Goal: Task Accomplishment & Management: Manage account settings

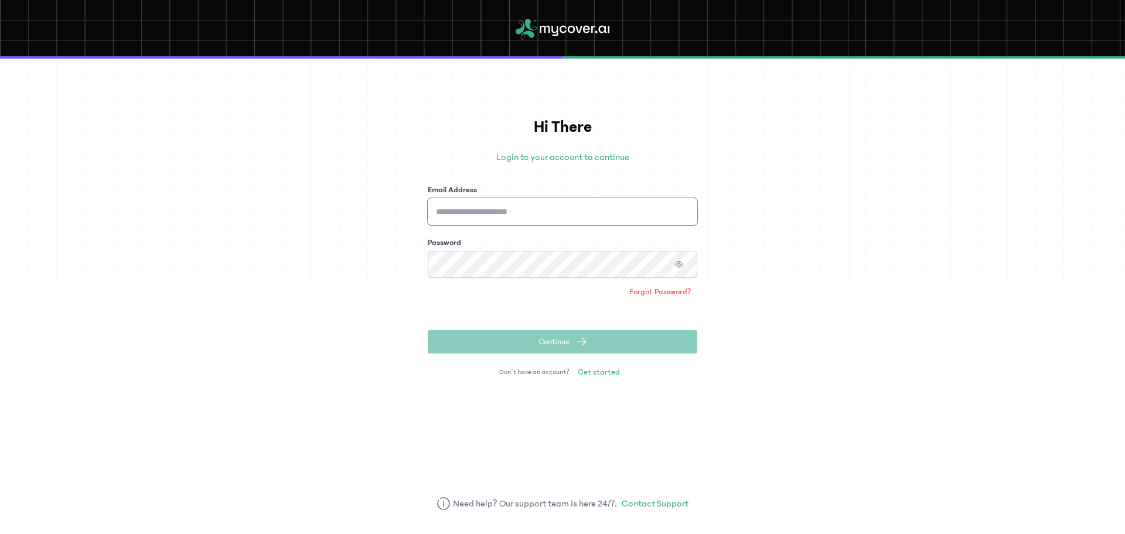
type input "**********"
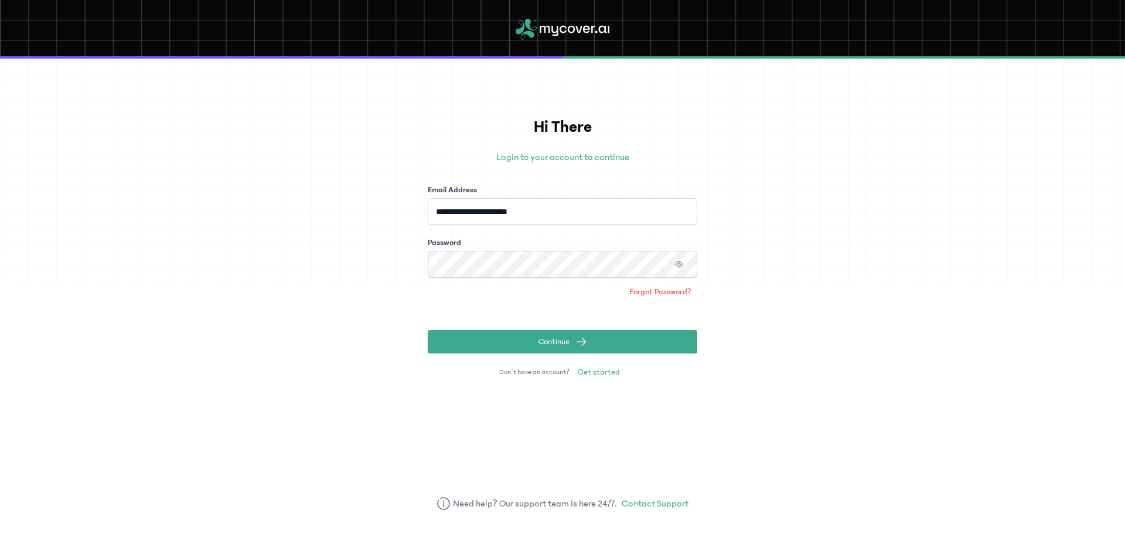
click at [764, 343] on div "**********" at bounding box center [562, 296] width 1125 height 475
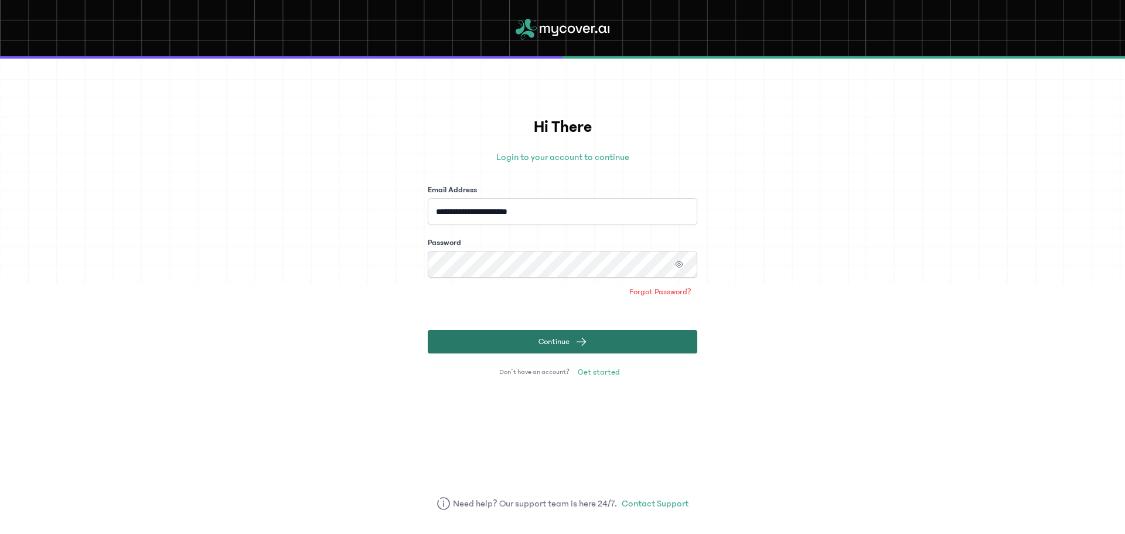
click at [656, 346] on button "Continue" at bounding box center [563, 341] width 270 height 23
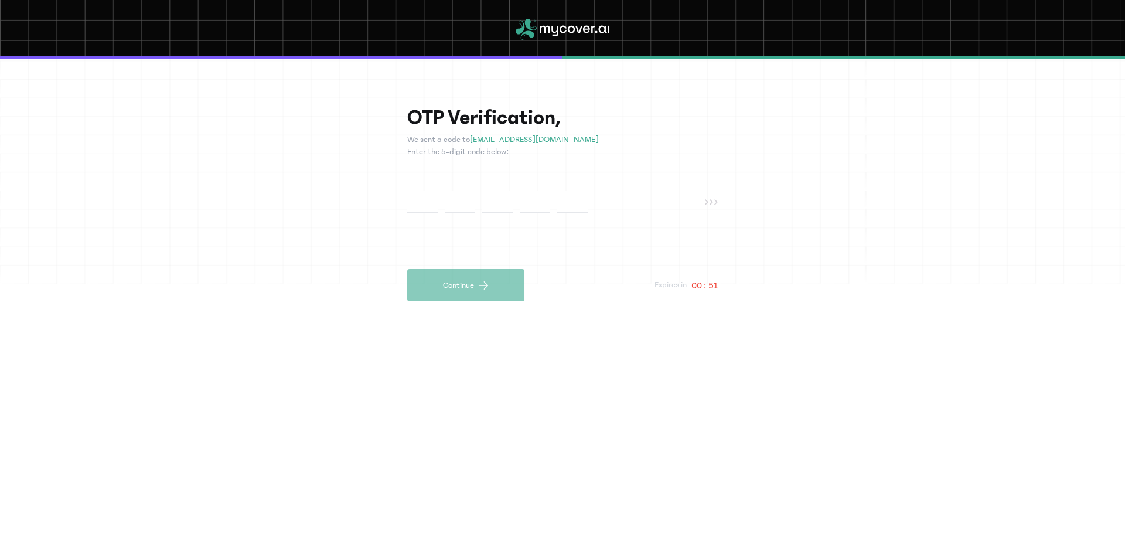
paste input "*"
type input "*"
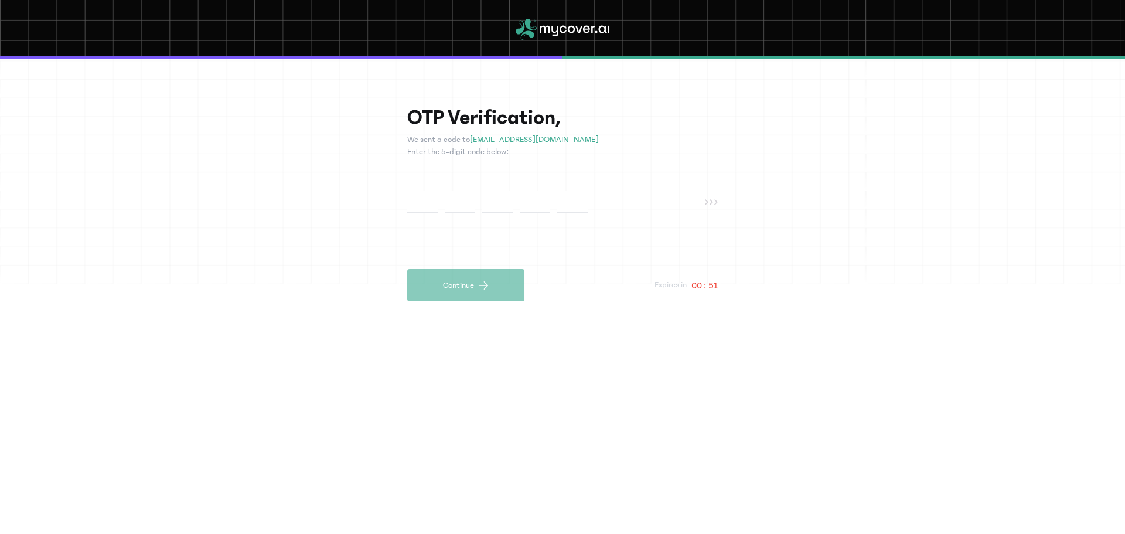
type input "*"
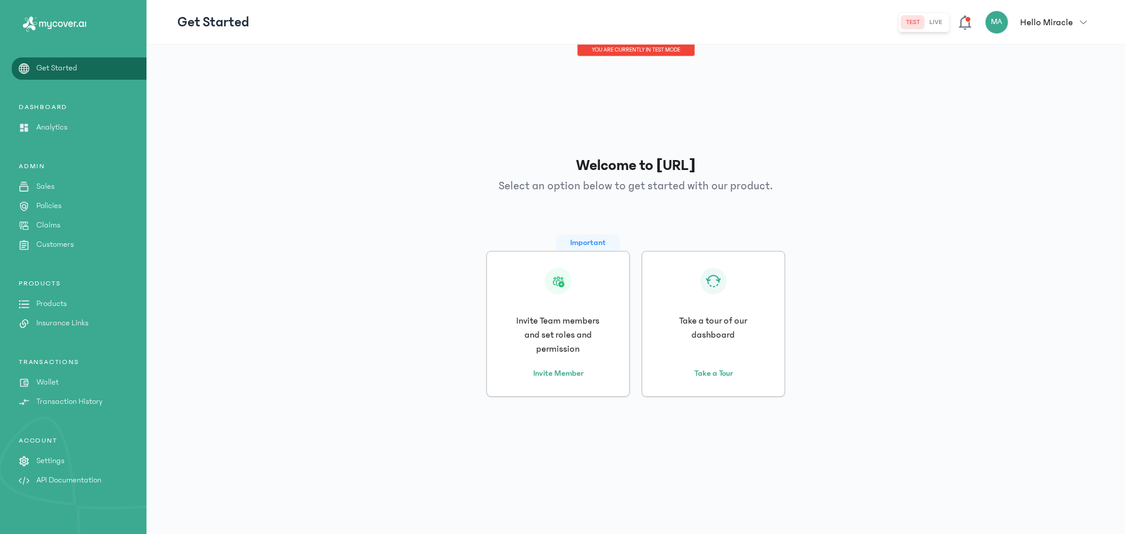
click at [950, 219] on div "Welcome to [URL] Select an option below to get started with our product. Import…" at bounding box center [636, 275] width 917 height 443
click at [1057, 357] on div "Important Invite Team members and set roles and permission Invite Member Take a…" at bounding box center [636, 324] width 917 height 146
click at [52, 464] on p "Settings" at bounding box center [50, 461] width 28 height 12
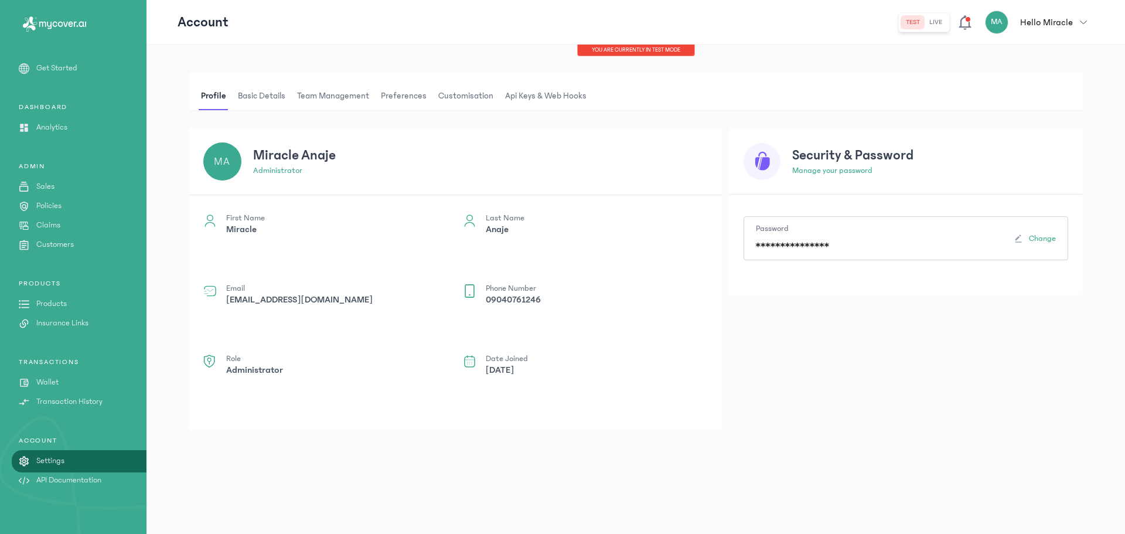
click at [532, 87] on span "Api Keys & Web hooks" at bounding box center [546, 96] width 86 height 28
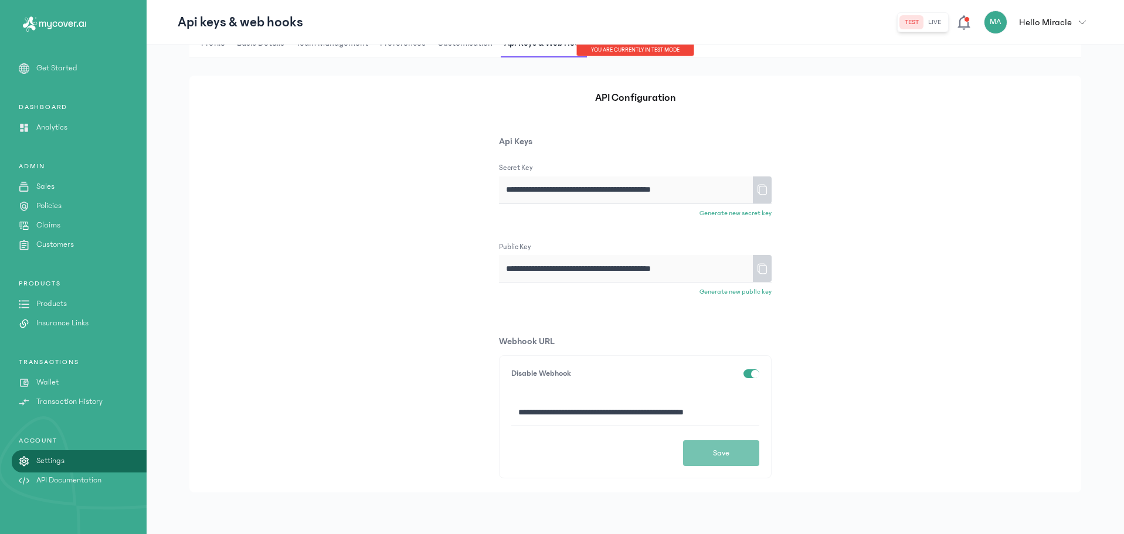
scroll to position [53, 0]
click at [688, 414] on input "**********" at bounding box center [635, 411] width 248 height 27
click at [812, 306] on div "**********" at bounding box center [634, 283] width 891 height 417
click at [673, 413] on input "**********" at bounding box center [635, 411] width 248 height 27
drag, startPoint x: 658, startPoint y: 410, endPoint x: 518, endPoint y: 415, distance: 139.6
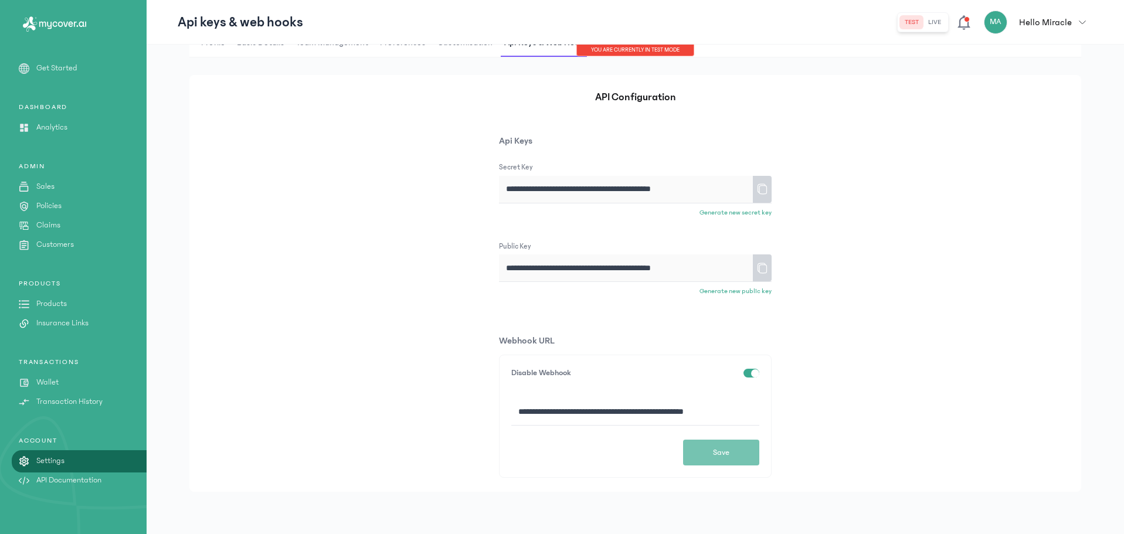
click at [518, 415] on input "**********" at bounding box center [635, 411] width 248 height 27
paste input
type input "**********"
click at [722, 454] on span "Save" at bounding box center [721, 453] width 16 height 12
click at [62, 224] on link "Claims" at bounding box center [73, 225] width 147 height 12
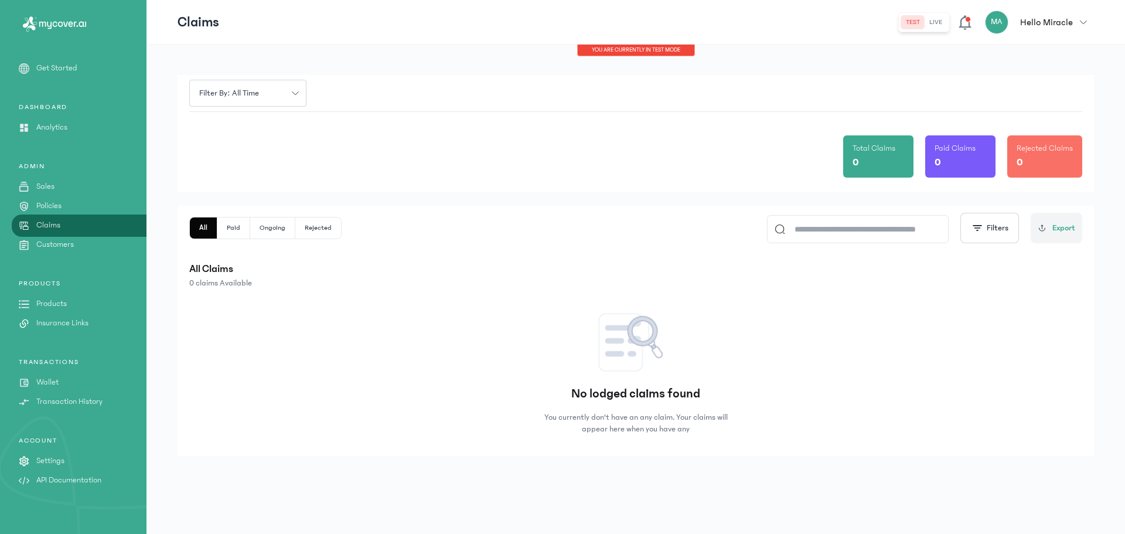
click at [59, 210] on p "Policies" at bounding box center [48, 206] width 25 height 12
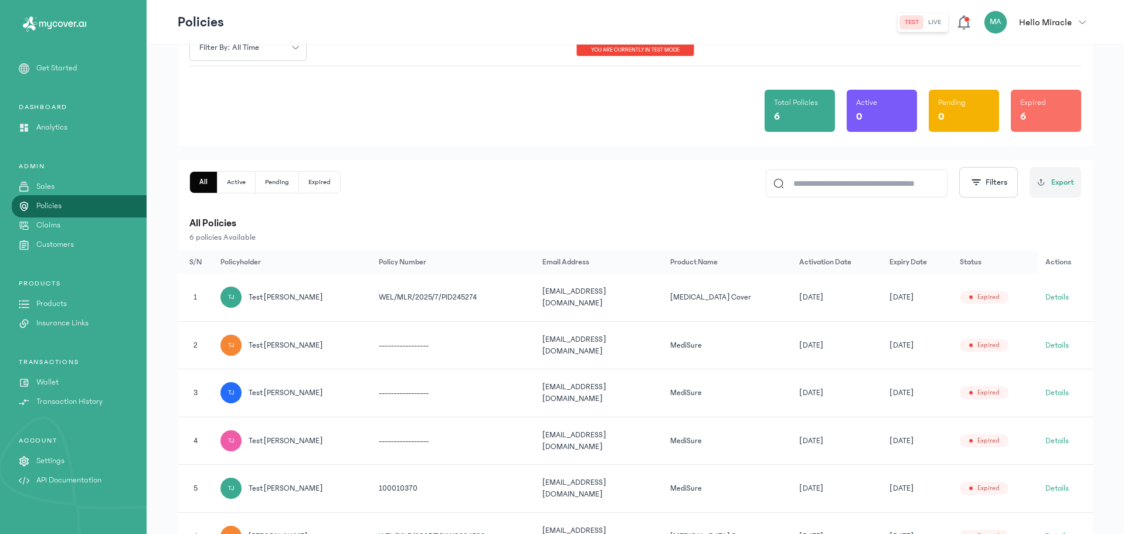
scroll to position [112, 0]
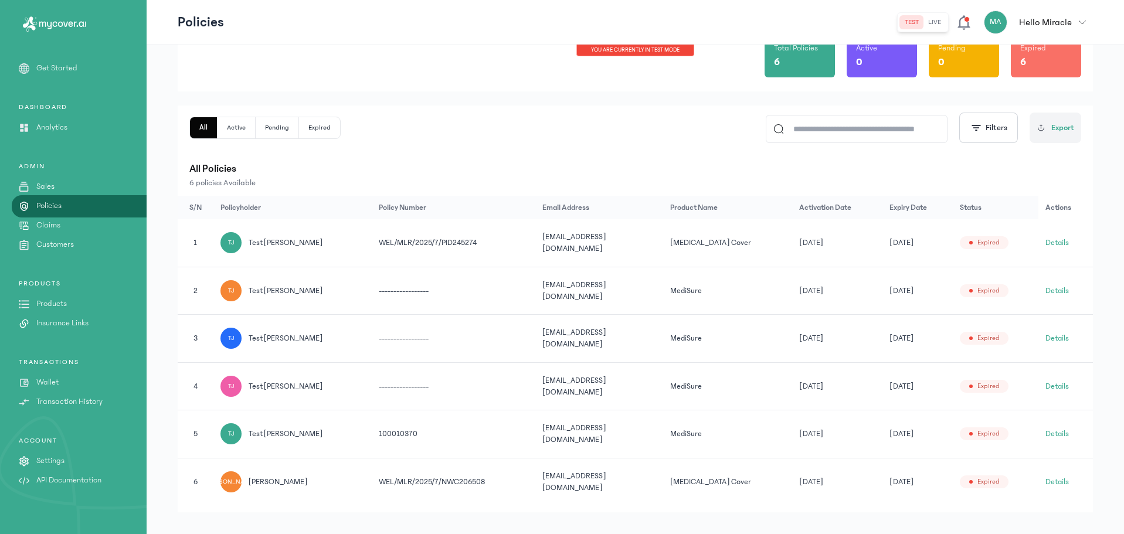
click at [1056, 237] on button "Details" at bounding box center [1056, 243] width 23 height 12
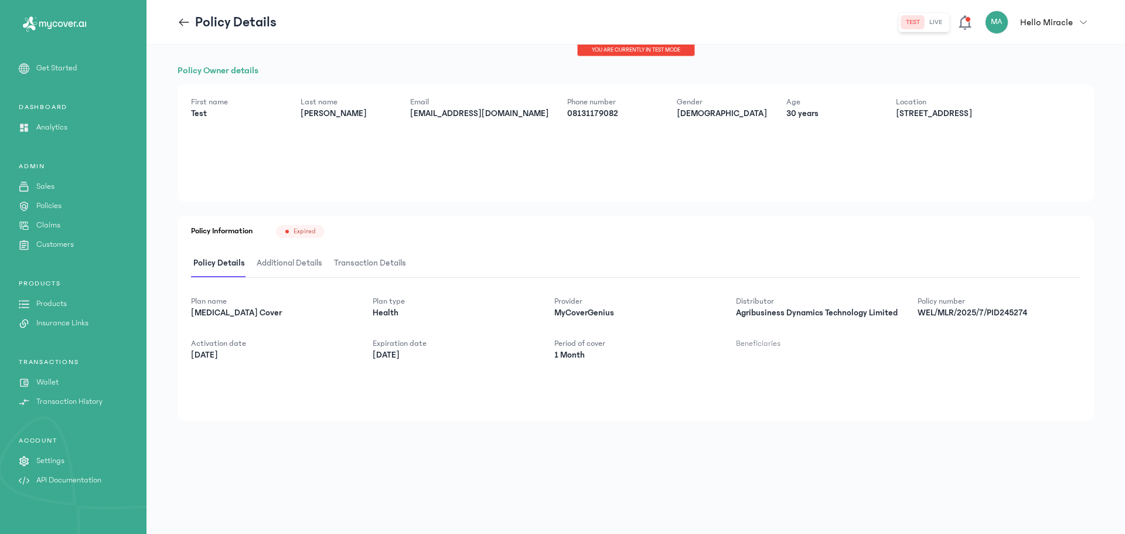
drag, startPoint x: 54, startPoint y: 203, endPoint x: 109, endPoint y: 202, distance: 55.1
click at [54, 204] on p "Policies" at bounding box center [48, 206] width 25 height 12
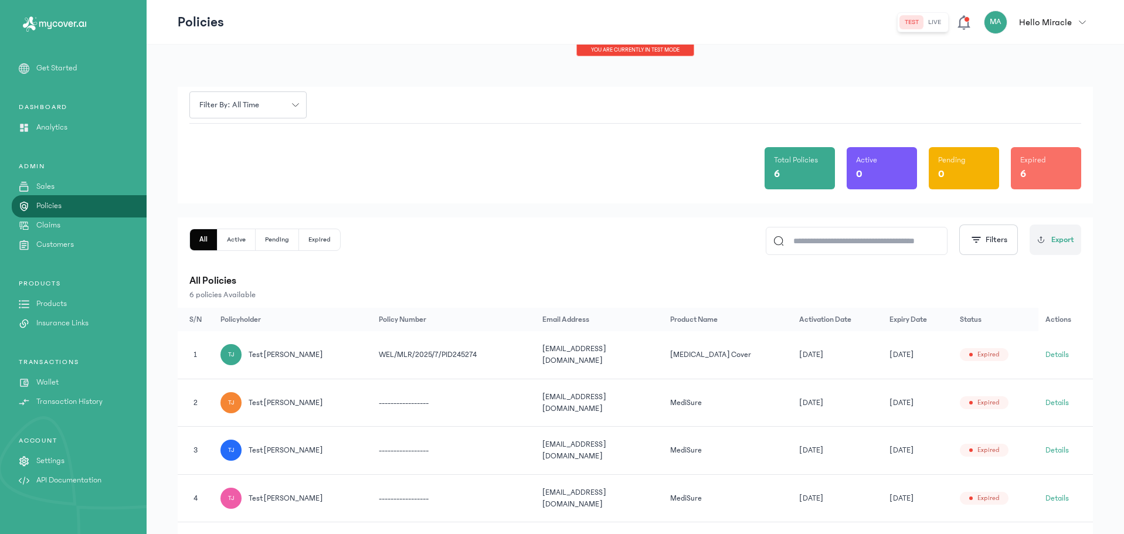
click at [293, 237] on button "Pending" at bounding box center [277, 239] width 43 height 21
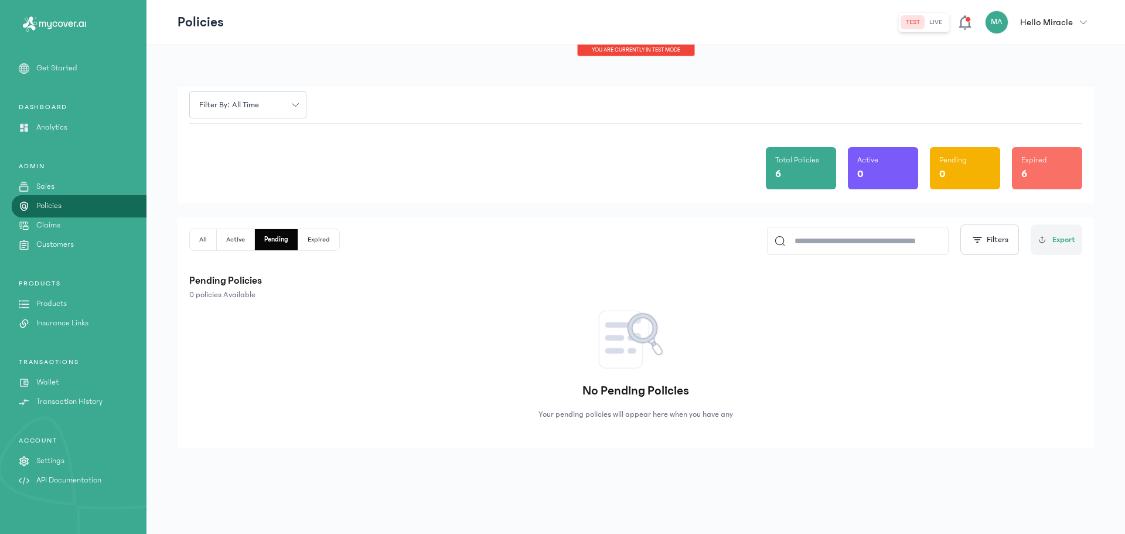
click at [232, 233] on button "Active" at bounding box center [236, 239] width 38 height 21
click at [203, 236] on button "All" at bounding box center [203, 239] width 27 height 21
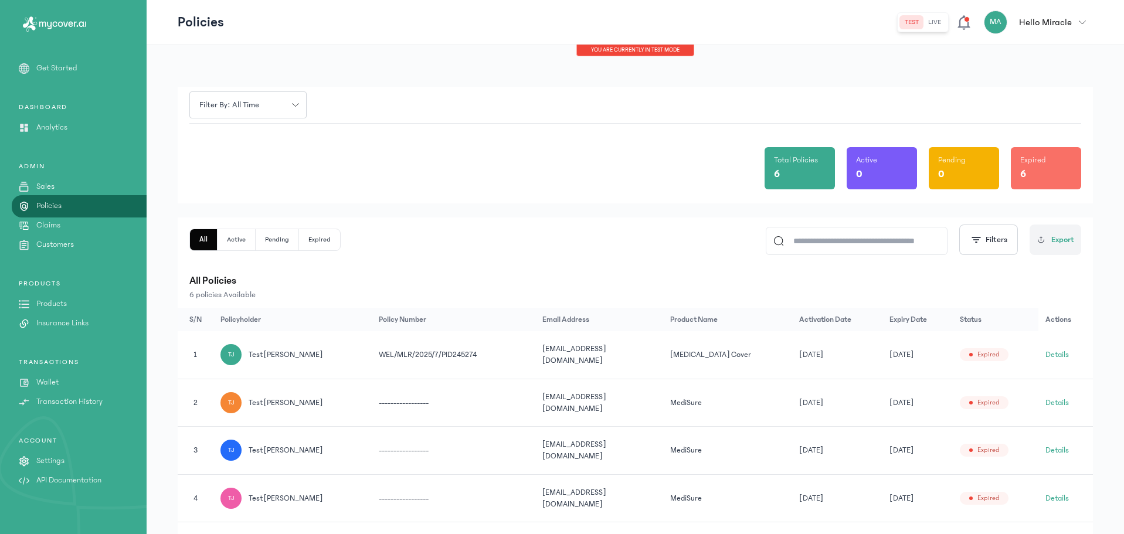
click at [326, 239] on button "Expired" at bounding box center [319, 239] width 41 height 21
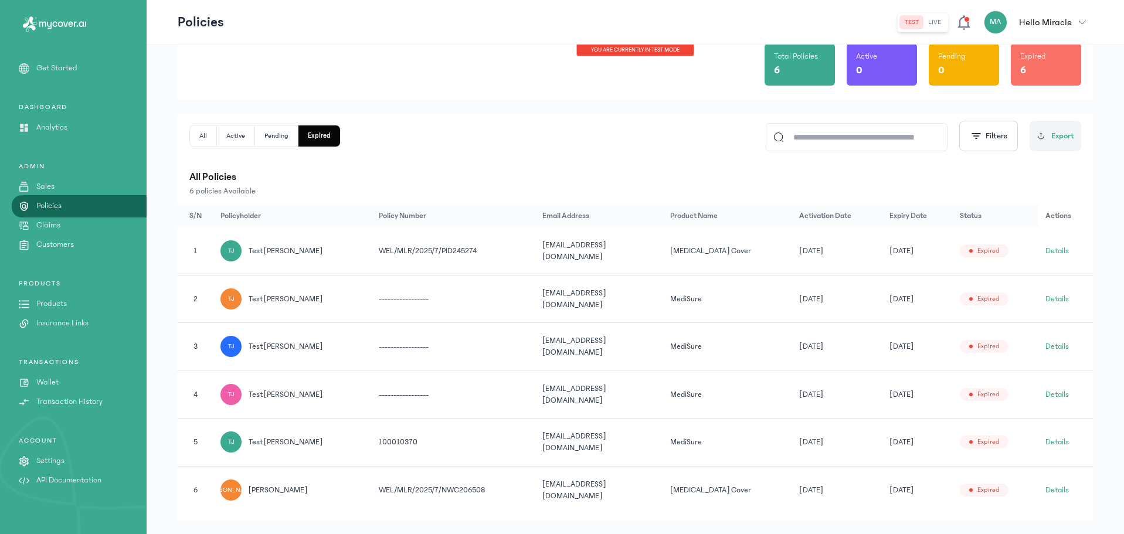
scroll to position [112, 0]
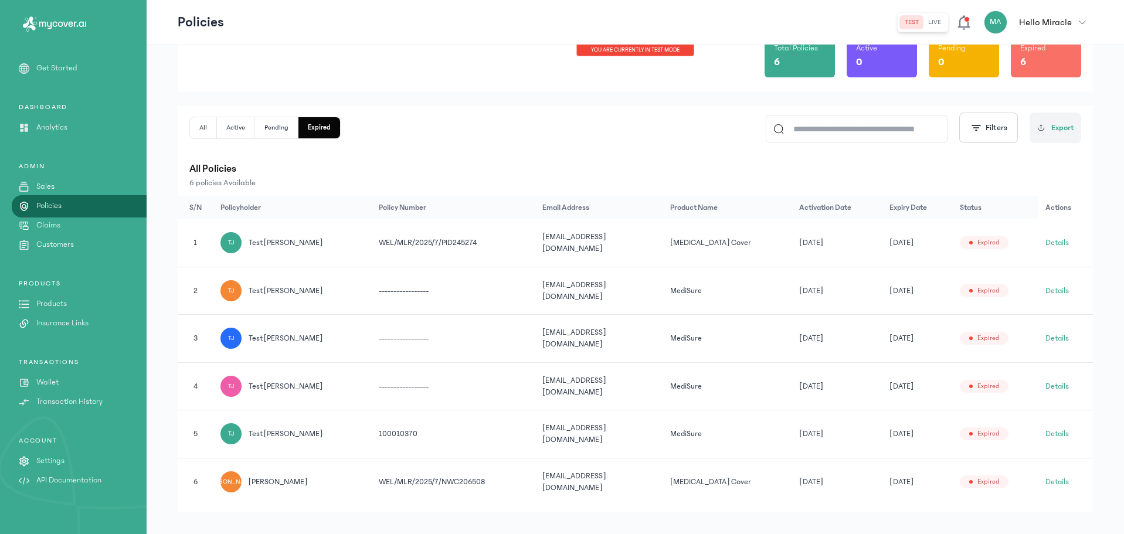
click at [1050, 240] on button "Details" at bounding box center [1056, 243] width 23 height 12
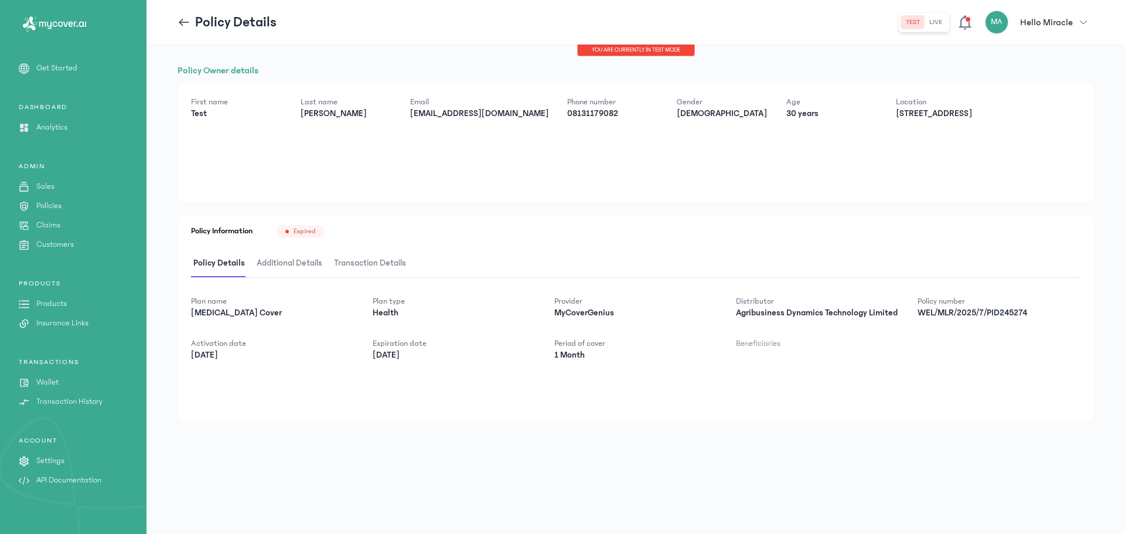
click at [612, 408] on div "Policy Information Expired Policy Details Additional Details Transaction Detail…" at bounding box center [636, 318] width 917 height 205
click at [186, 26] on icon at bounding box center [184, 22] width 13 height 13
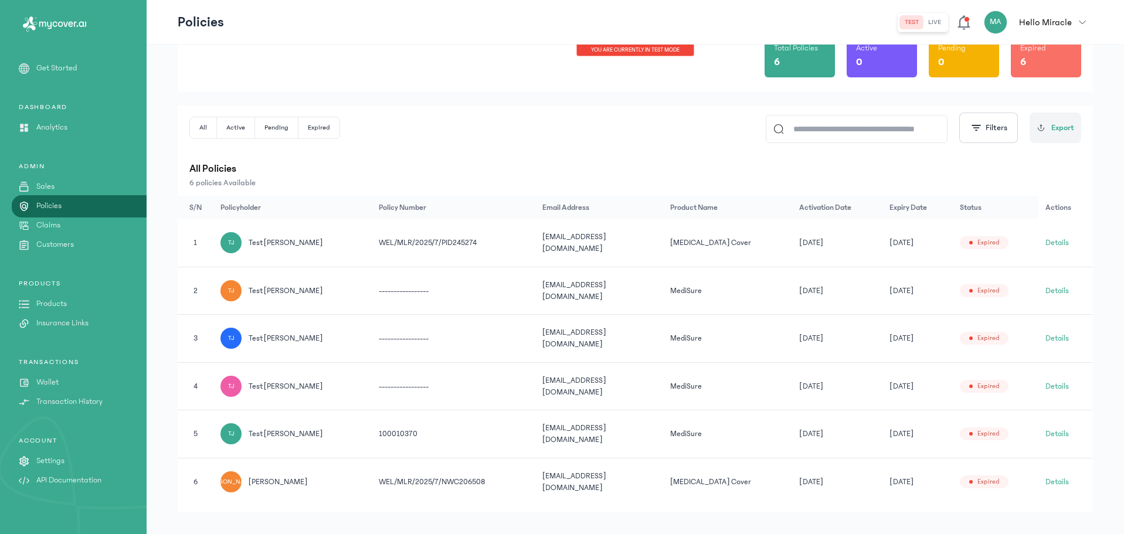
click at [1060, 240] on button "Details" at bounding box center [1056, 243] width 23 height 12
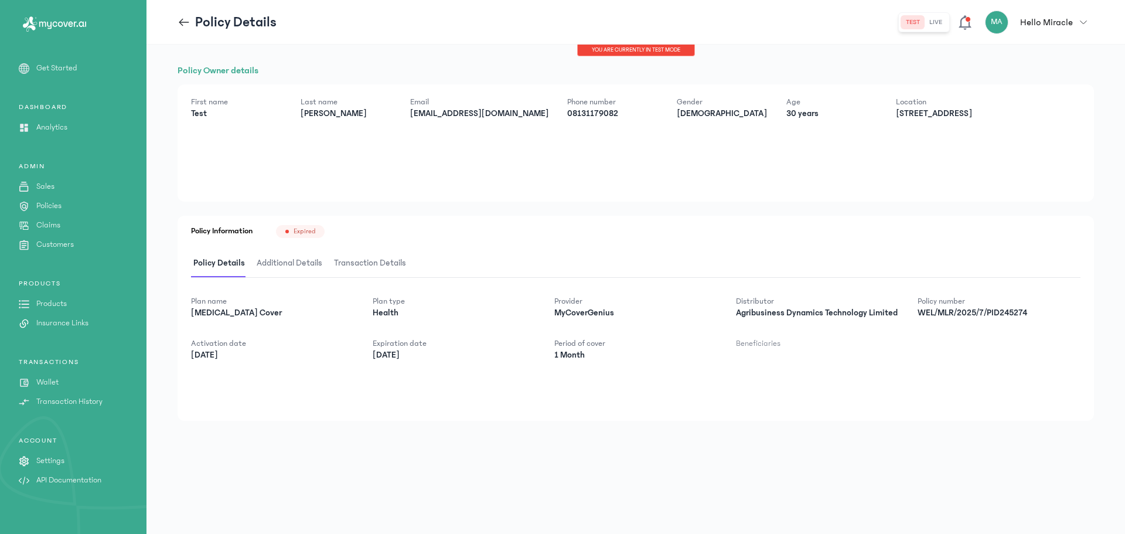
click at [355, 263] on span "Transaction Details" at bounding box center [370, 264] width 77 height 28
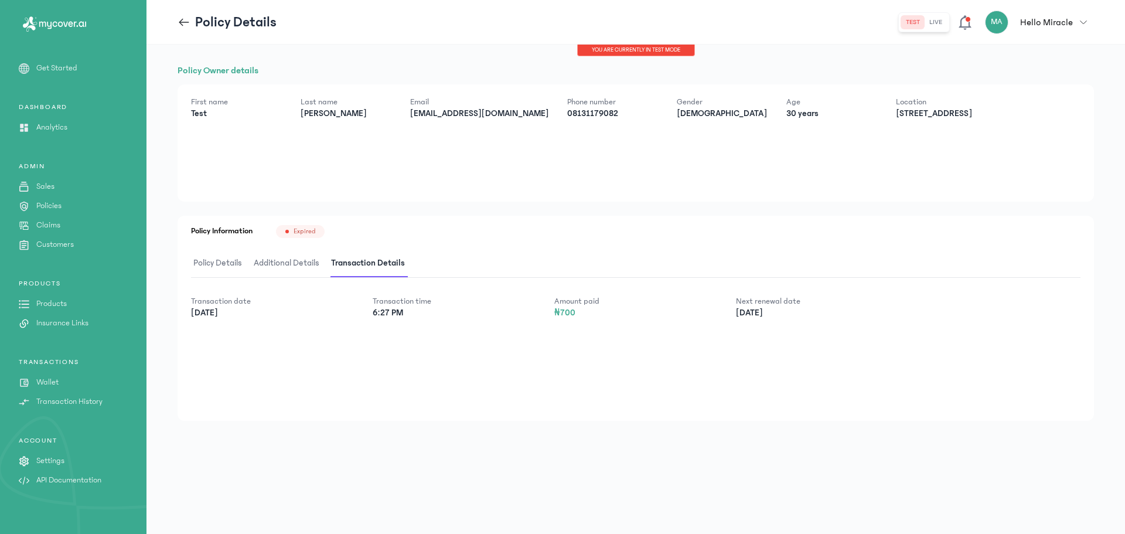
click at [306, 264] on span "Additional Details" at bounding box center [286, 264] width 70 height 28
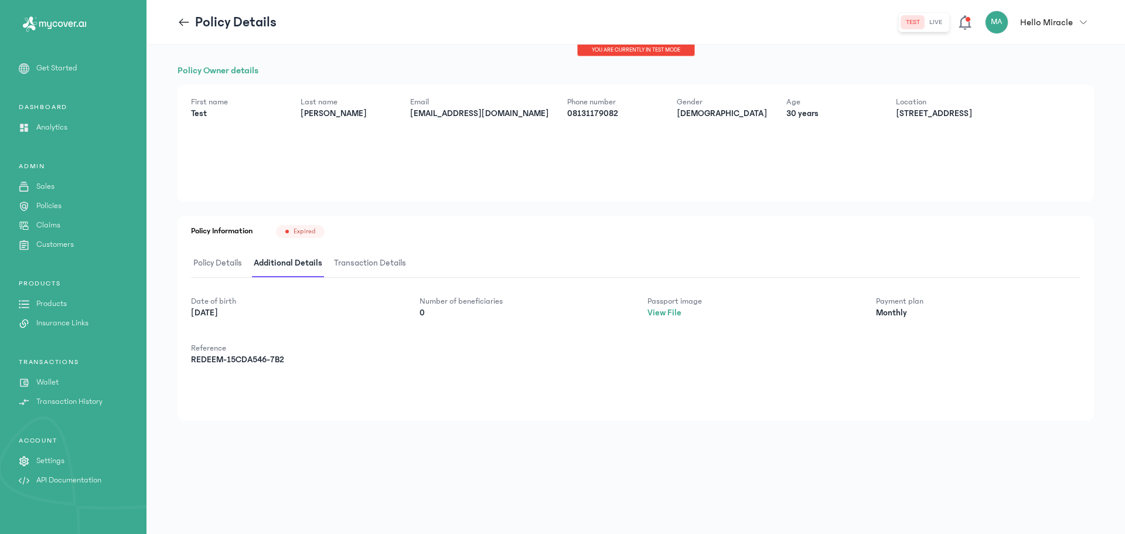
click at [923, 86] on div "First name Test Last name [PERSON_NAME] [EMAIL_ADDRESS][DOMAIN_NAME] Phone numb…" at bounding box center [636, 142] width 917 height 117
